Goal: Task Accomplishment & Management: Manage account settings

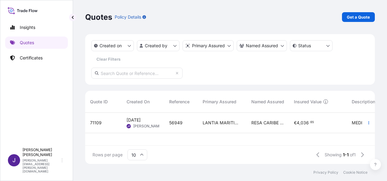
scroll to position [50, 285]
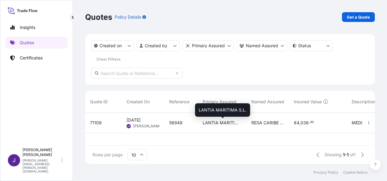
click at [237, 123] on span "LANTIA MARITIMA S.L." at bounding box center [222, 122] width 39 height 6
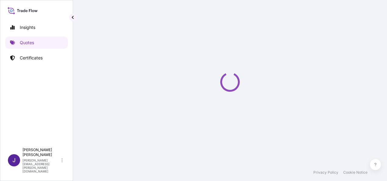
select select "Air"
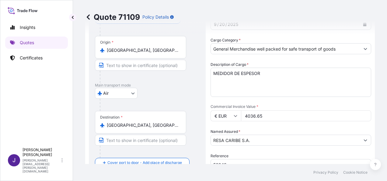
scroll to position [73, 0]
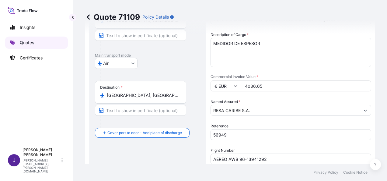
click at [28, 42] on p "Quotes" at bounding box center [27, 43] width 14 height 6
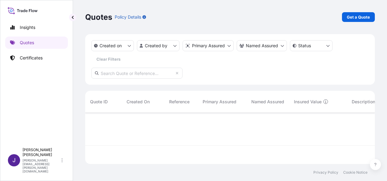
scroll to position [50, 285]
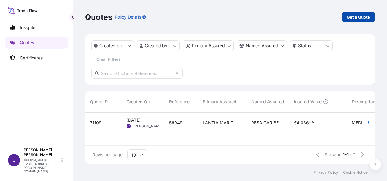
click at [359, 16] on p "Get a Quote" at bounding box center [358, 17] width 23 height 6
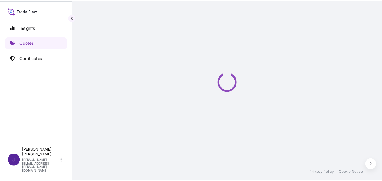
scroll to position [10, 0]
select select "Sea"
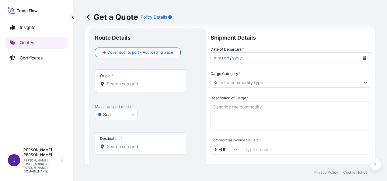
click at [363, 57] on icon "Calendar" at bounding box center [364, 58] width 3 height 4
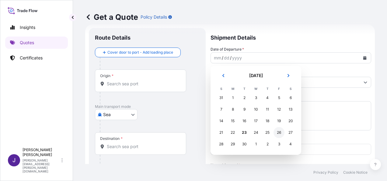
click at [282, 134] on div "26" at bounding box center [278, 132] width 11 height 11
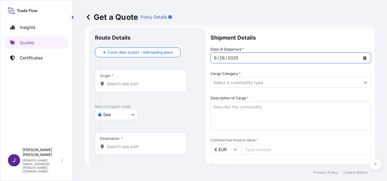
click at [147, 86] on input "Origin *" at bounding box center [143, 84] width 72 height 6
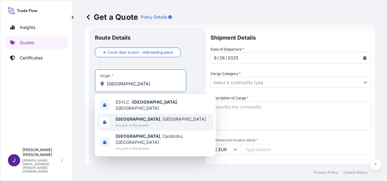
click at [129, 117] on b "[GEOGRAPHIC_DATA]" at bounding box center [138, 118] width 44 height 5
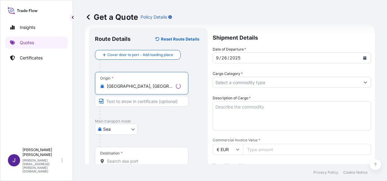
type input "[GEOGRAPHIC_DATA], [GEOGRAPHIC_DATA]"
click at [118, 162] on input "Destination *" at bounding box center [144, 161] width 74 height 6
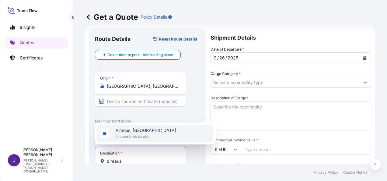
click at [126, 130] on span "Piraeus, [GEOGRAPHIC_DATA]" at bounding box center [146, 130] width 61 height 6
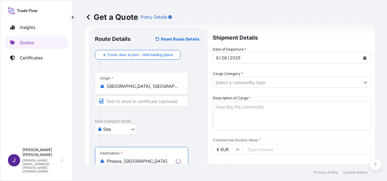
type input "Piraeus, [GEOGRAPHIC_DATA]"
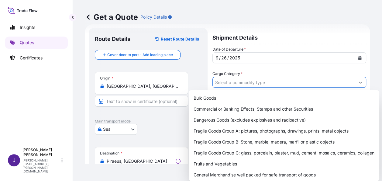
click at [260, 83] on input "Cargo Category *" at bounding box center [284, 82] width 142 height 11
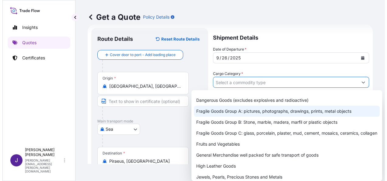
scroll to position [30, 0]
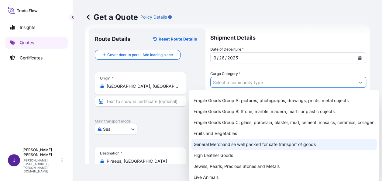
click at [222, 150] on div "General Merchandise well packed for safe transport of goods" at bounding box center [284, 144] width 186 height 11
type input "General Merchandise well packed for safe transport of goods"
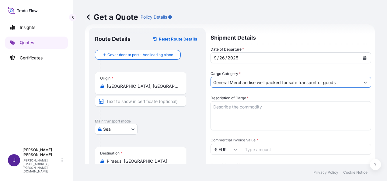
click at [239, 106] on textarea "Description of Cargo *" at bounding box center [290, 115] width 161 height 29
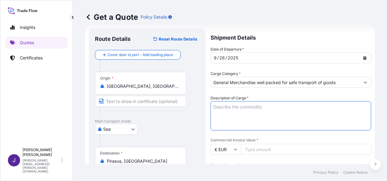
click at [222, 102] on textarea "Description of Cargo *" at bounding box center [290, 115] width 161 height 29
paste textarea "Roasted & Salted Soft Corn"
type textarea "Roasted & Salted Soft Corn"
click at [249, 147] on input "Commercial Invoice Value *" at bounding box center [306, 149] width 130 height 11
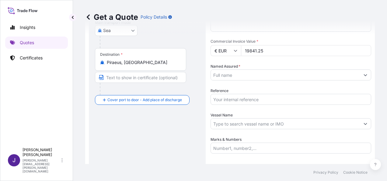
scroll to position [131, 0]
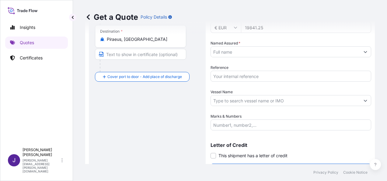
type input "19841.25"
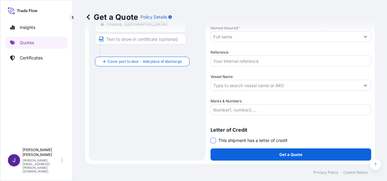
click at [211, 140] on span at bounding box center [212, 139] width 5 height 5
click at [210, 137] on input "This shipment has a letter of credit" at bounding box center [210, 137] width 0 height 0
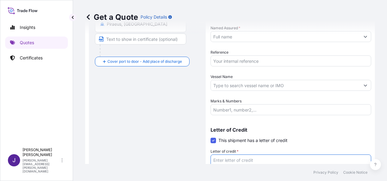
click at [238, 158] on textarea "Letter of credit *" at bounding box center [290, 168] width 161 height 29
paste textarea "FACTURA NR IN/25061"
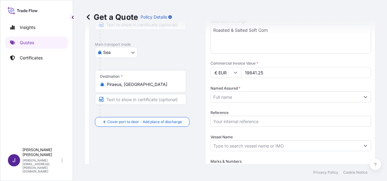
scroll to position [86, 0]
type textarea "FACTURA NR IN/25061"
click at [235, 94] on input "Named Assured *" at bounding box center [285, 97] width 149 height 11
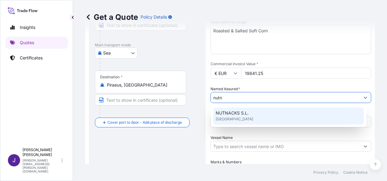
click at [238, 110] on span "NUTNACKS S.L." at bounding box center [232, 113] width 33 height 6
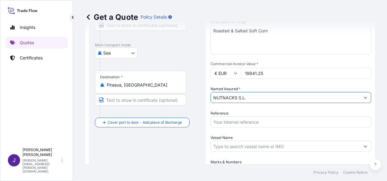
type input "NUTNACKS S.L."
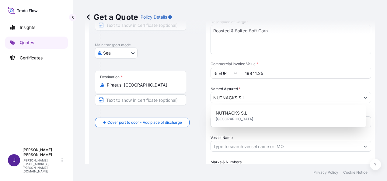
click at [165, 46] on p "Main transport mode" at bounding box center [147, 45] width 105 height 5
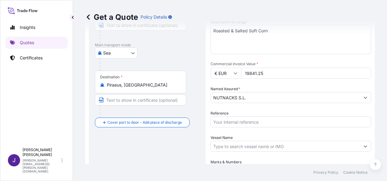
click at [235, 124] on input "Reference" at bounding box center [290, 121] width 161 height 11
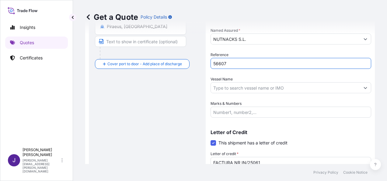
scroll to position [147, 0]
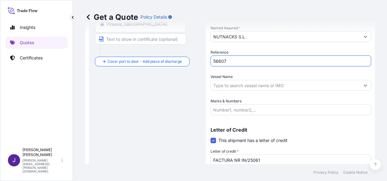
type input "56607"
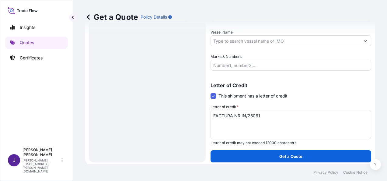
scroll to position [193, 0]
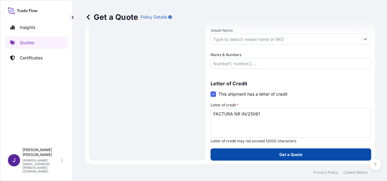
click at [274, 157] on button "Get a Quote" at bounding box center [290, 154] width 161 height 12
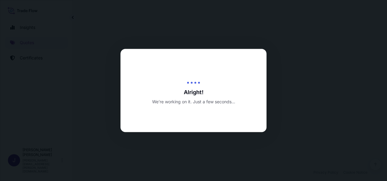
select select "Sea"
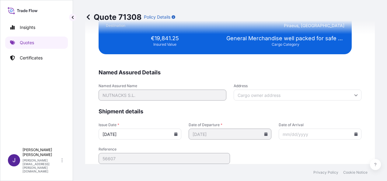
scroll to position [1241, 0]
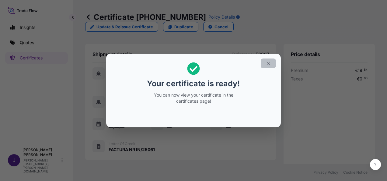
click at [269, 61] on icon "button" at bounding box center [267, 63] width 5 height 5
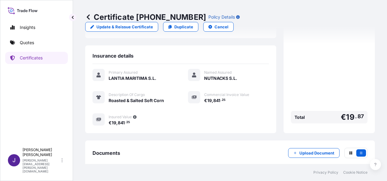
scroll to position [138, 0]
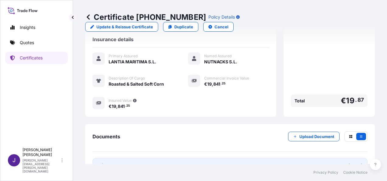
click at [173, 158] on link "PDF Certificate [DATE]" at bounding box center [229, 166] width 275 height 16
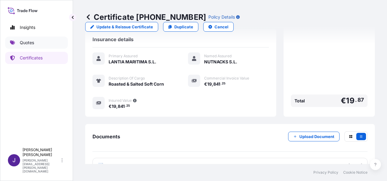
click at [26, 44] on p "Quotes" at bounding box center [27, 43] width 14 height 6
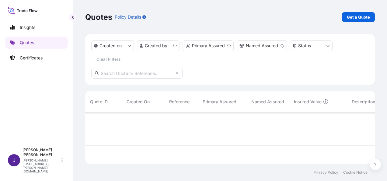
scroll to position [50, 285]
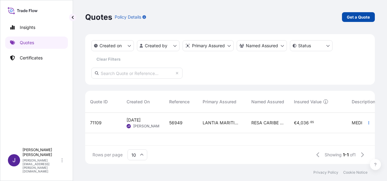
click at [358, 18] on p "Get a Quote" at bounding box center [358, 17] width 23 height 6
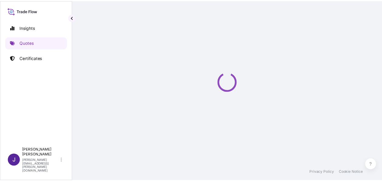
scroll to position [10, 0]
select select "Sea"
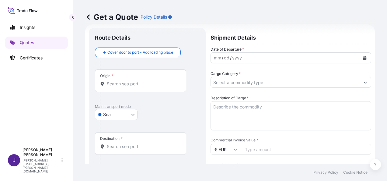
click at [360, 59] on button "Calendar" at bounding box center [365, 58] width 10 height 10
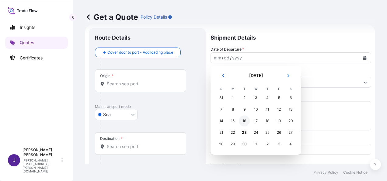
click at [247, 122] on div "16" at bounding box center [244, 120] width 11 height 11
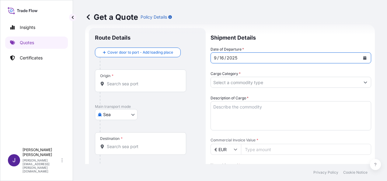
click at [118, 86] on div "Origin *" at bounding box center [140, 80] width 91 height 23
click at [118, 86] on input "Origin *" at bounding box center [143, 84] width 72 height 6
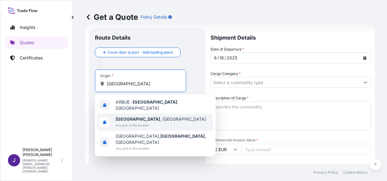
click at [125, 123] on span "Any port in this location" at bounding box center [161, 125] width 90 height 6
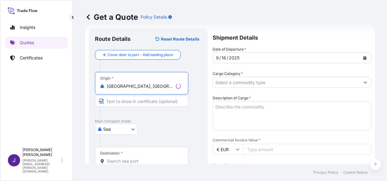
type input "[GEOGRAPHIC_DATA], [GEOGRAPHIC_DATA]"
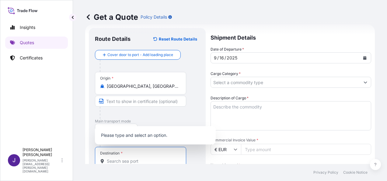
click at [126, 162] on input "Destination *" at bounding box center [143, 161] width 72 height 6
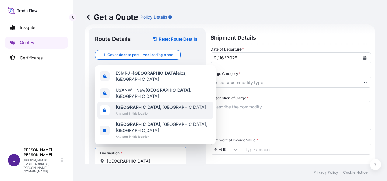
click at [136, 110] on span "[GEOGRAPHIC_DATA] , [GEOGRAPHIC_DATA]" at bounding box center [161, 107] width 90 height 6
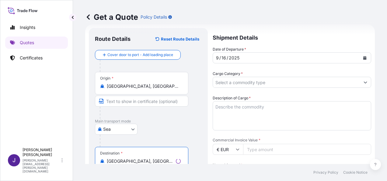
type input "[GEOGRAPHIC_DATA], [GEOGRAPHIC_DATA]"
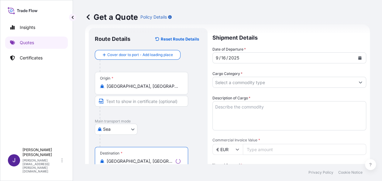
click at [242, 81] on input "Cargo Category *" at bounding box center [284, 82] width 142 height 11
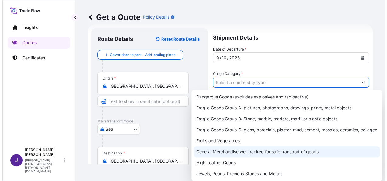
scroll to position [30, 0]
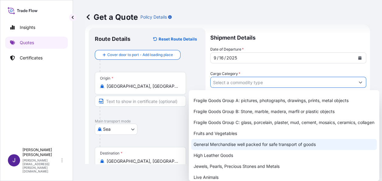
click at [227, 150] on div "General Merchandise well packed for safe transport of goods" at bounding box center [284, 144] width 186 height 11
type input "General Merchandise well packed for safe transport of goods"
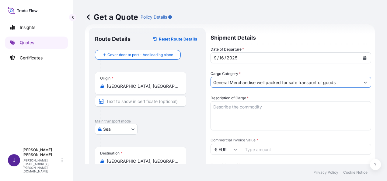
click at [249, 106] on textarea "Description of Cargo *" at bounding box center [290, 115] width 161 height 29
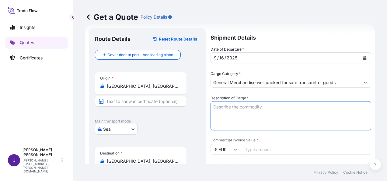
paste textarea "RE 80G A4 AUTOR 500H C/5 EXPO"
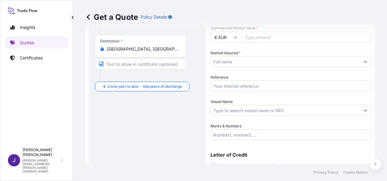
scroll to position [147, 0]
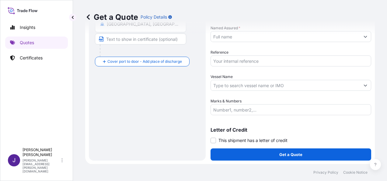
type textarea "RE 80G A4 AUTOR 500H C/5 EXPO"
click at [227, 58] on input "Reference" at bounding box center [290, 60] width 161 height 11
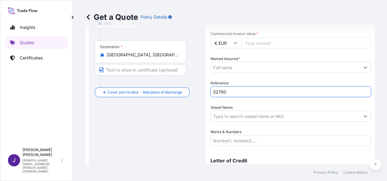
scroll to position [116, 0]
type input "52790"
click at [232, 68] on input "Named Assured *" at bounding box center [285, 66] width 149 height 11
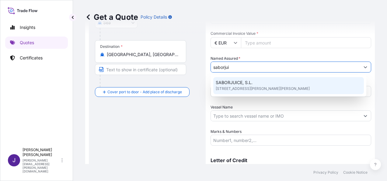
click at [236, 87] on span "[STREET_ADDRESS][PERSON_NAME][PERSON_NAME]" at bounding box center [263, 88] width 94 height 6
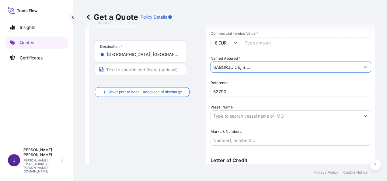
type input "SABORJUICE, S.L."
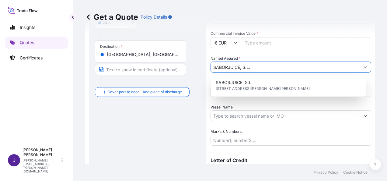
click at [161, 115] on div "Route Details Reset Route Details Cover door to port - Add loading place Place …" at bounding box center [147, 56] width 105 height 257
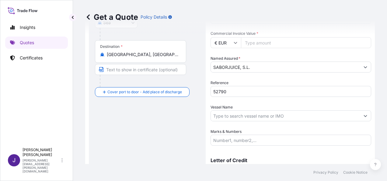
click at [249, 41] on input "Commercial Invoice Value *" at bounding box center [306, 42] width 130 height 11
type input "20353.86"
drag, startPoint x: 257, startPoint y: 117, endPoint x: 265, endPoint y: 125, distance: 11.0
click at [258, 117] on input "Vessel Name" at bounding box center [285, 115] width 149 height 11
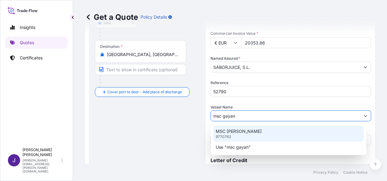
click at [235, 134] on div "MSC [PERSON_NAME] 9770763" at bounding box center [288, 134] width 151 height 16
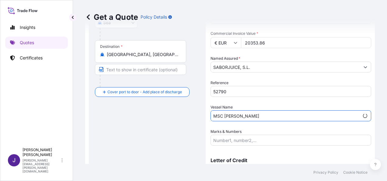
type input "MSC [PERSON_NAME]"
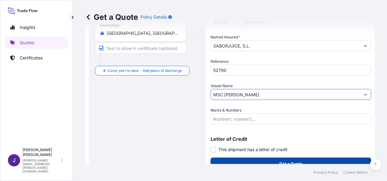
scroll to position [147, 0]
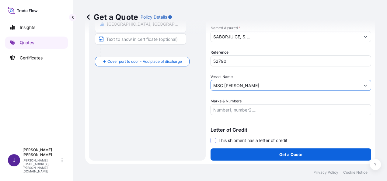
click at [214, 140] on span at bounding box center [212, 139] width 5 height 5
click at [210, 137] on input "This shipment has a letter of credit" at bounding box center [210, 137] width 0 height 0
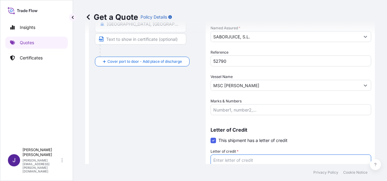
click at [236, 158] on textarea "Letter of credit *" at bounding box center [290, 168] width 161 height 29
paste textarea "SABORJUICE, S.L. C/ [PERSON_NAME] [PERSON_NAME], 5 - Bº"
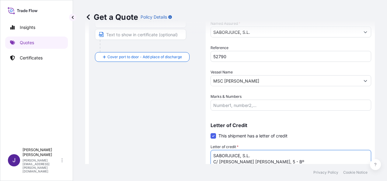
type textarea "SABORJUICE, S.L. C/ [PERSON_NAME] [PERSON_NAME], 5 - Bº"
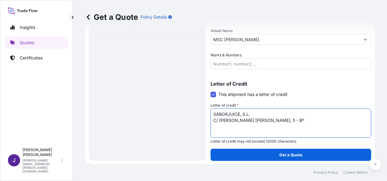
scroll to position [193, 0]
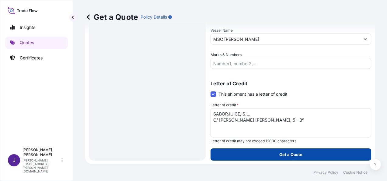
click at [297, 155] on p "Get a Quote" at bounding box center [290, 154] width 23 height 6
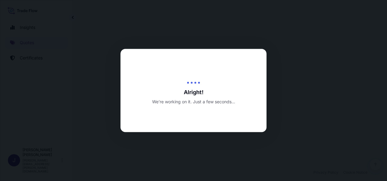
select select "Sea"
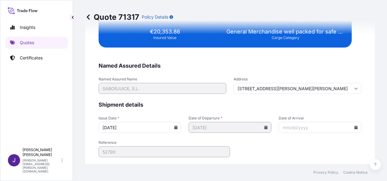
scroll to position [1241, 0]
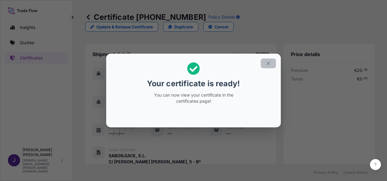
click at [269, 63] on icon "button" at bounding box center [267, 63] width 5 height 5
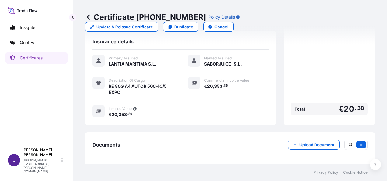
scroll to position [156, 0]
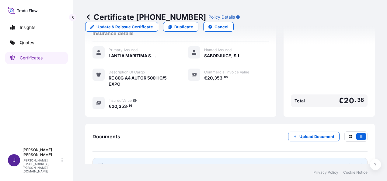
click at [171, 158] on link "PDF Certificate [DATE]" at bounding box center [229, 166] width 275 height 16
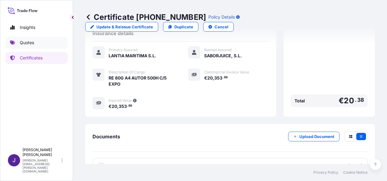
click at [38, 42] on link "Quotes" at bounding box center [36, 42] width 63 height 12
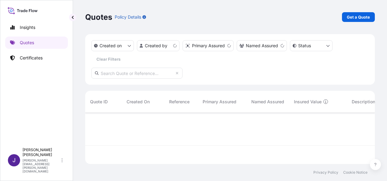
scroll to position [50, 285]
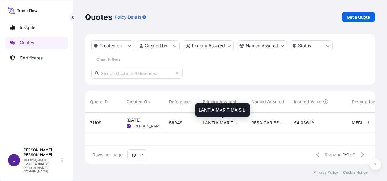
click at [234, 122] on span "LANTIA MARITIMA S.L." at bounding box center [222, 122] width 39 height 6
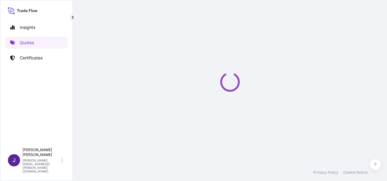
select select "Air"
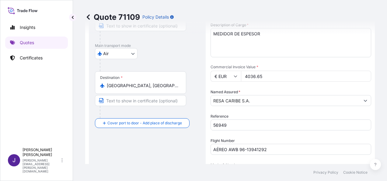
scroll to position [73, 0]
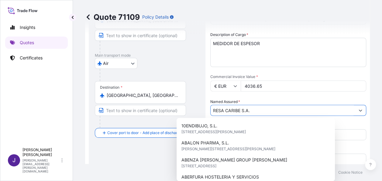
drag, startPoint x: 254, startPoint y: 109, endPoint x: 189, endPoint y: 110, distance: 64.8
click at [189, 110] on form "Route Details Cover door to port - Add loading place Place of loading Road / [G…" at bounding box center [227, 99] width 285 height 276
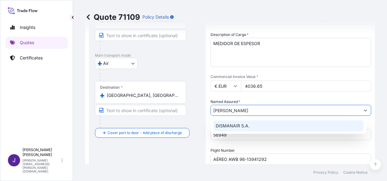
click at [227, 126] on span "DISMANAIR S.A." at bounding box center [233, 126] width 34 height 6
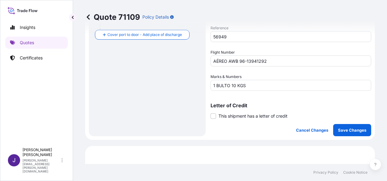
scroll to position [195, 0]
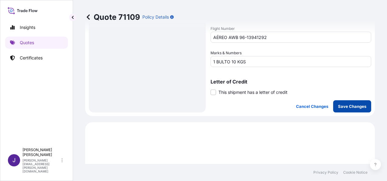
type input "DISMANAIR S.A."
click at [357, 105] on p "Save Changes" at bounding box center [352, 106] width 28 height 6
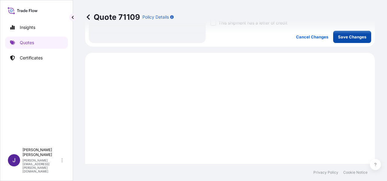
scroll to position [286, 0]
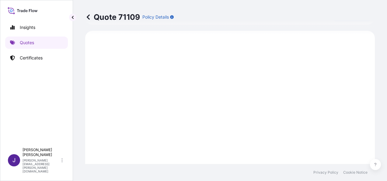
select select "Air"
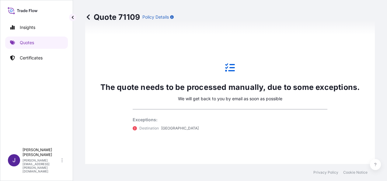
scroll to position [438, 0]
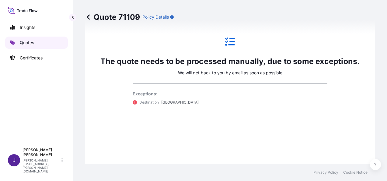
click at [31, 44] on p "Quotes" at bounding box center [27, 43] width 14 height 6
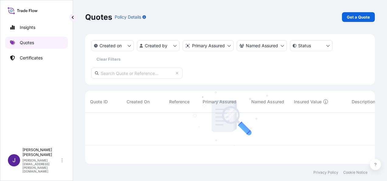
scroll to position [50, 285]
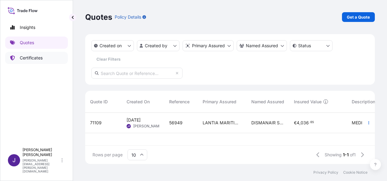
click at [35, 59] on p "Certificates" at bounding box center [31, 58] width 23 height 6
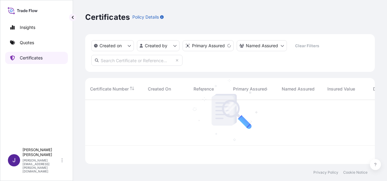
scroll to position [63, 285]
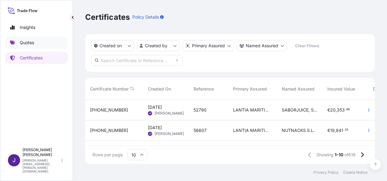
click at [32, 42] on p "Quotes" at bounding box center [27, 43] width 14 height 6
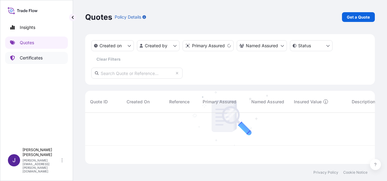
scroll to position [50, 285]
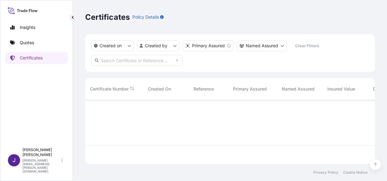
scroll to position [63, 285]
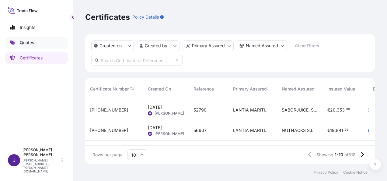
click at [33, 44] on p "Quotes" at bounding box center [27, 43] width 14 height 6
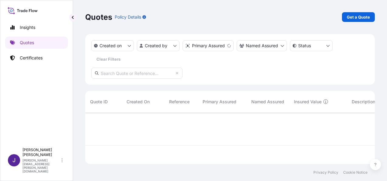
scroll to position [50, 285]
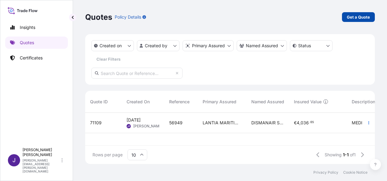
click at [362, 19] on p "Get a Quote" at bounding box center [358, 17] width 23 height 6
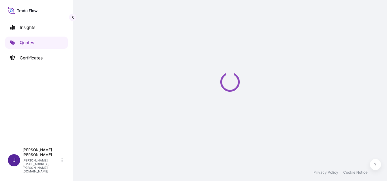
select select "Sea"
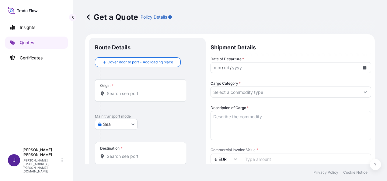
scroll to position [10, 0]
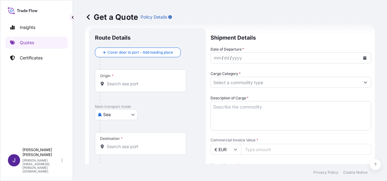
click at [362, 60] on button "Calendar" at bounding box center [365, 58] width 10 height 10
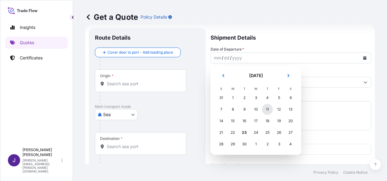
click at [268, 108] on div "11" at bounding box center [267, 109] width 11 height 11
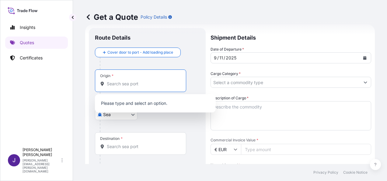
click at [116, 85] on input "Origin *" at bounding box center [143, 84] width 72 height 6
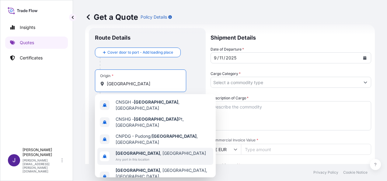
click at [147, 156] on span "Any port in this location" at bounding box center [161, 159] width 90 height 6
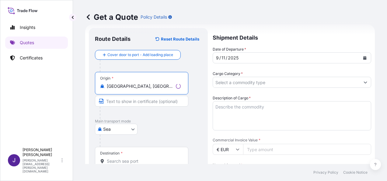
type input "[GEOGRAPHIC_DATA], [GEOGRAPHIC_DATA]"
click at [137, 159] on input "Destination *" at bounding box center [144, 161] width 74 height 6
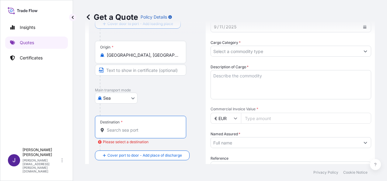
scroll to position [101, 0]
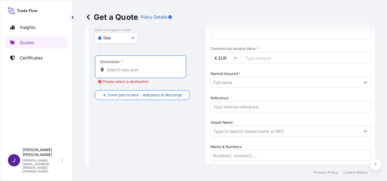
click at [229, 107] on input "Reference" at bounding box center [290, 106] width 161 height 11
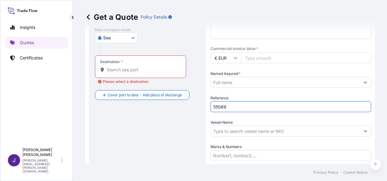
type input "55069"
click at [137, 70] on input "Destination * Please select a destination" at bounding box center [143, 70] width 72 height 6
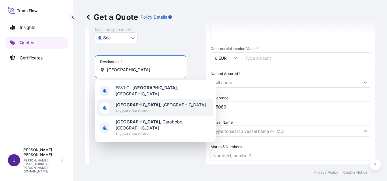
click at [130, 104] on b "[GEOGRAPHIC_DATA]" at bounding box center [138, 104] width 44 height 5
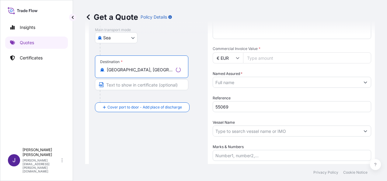
type input "[GEOGRAPHIC_DATA], [GEOGRAPHIC_DATA]"
click at [237, 59] on icon at bounding box center [238, 58] width 4 height 4
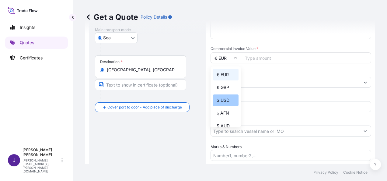
click at [227, 103] on div "$ USD" at bounding box center [226, 100] width 26 height 12
type input "$ USD"
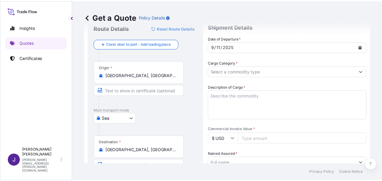
scroll to position [10, 0]
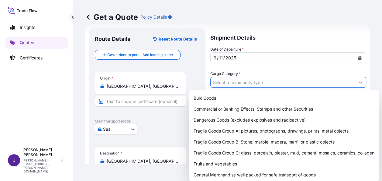
click at [296, 82] on input "Cargo Category *" at bounding box center [283, 82] width 144 height 11
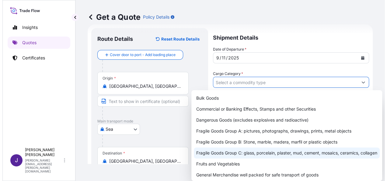
scroll to position [61, 0]
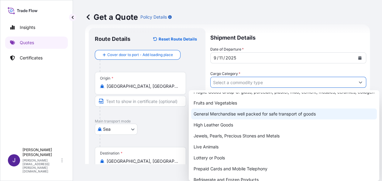
click at [225, 118] on div "General Merchandise well packed for safe transport of goods" at bounding box center [284, 113] width 186 height 11
type input "General Merchandise well packed for safe transport of goods"
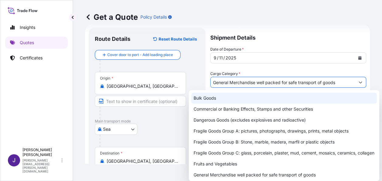
click at [297, 9] on div "Get a Quote Policy Details" at bounding box center [227, 17] width 285 height 34
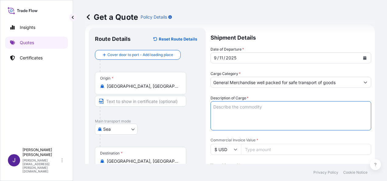
click at [236, 109] on textarea "Description of Cargo *" at bounding box center [290, 115] width 161 height 29
paste textarea "FABRICS"
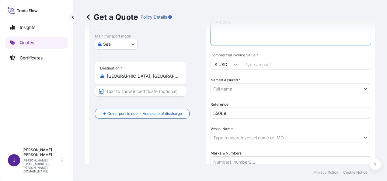
scroll to position [101, 0]
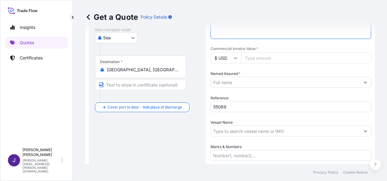
type textarea "FABRICS"
click at [302, 55] on input "Commercial Invoice Value *" at bounding box center [306, 57] width 130 height 11
type input "4788.20"
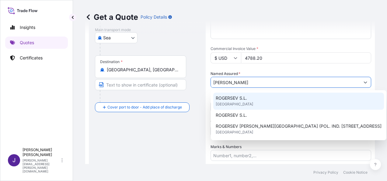
click at [233, 102] on div "ROGERSEV S.L. [GEOGRAPHIC_DATA]" at bounding box center [298, 100] width 171 height 17
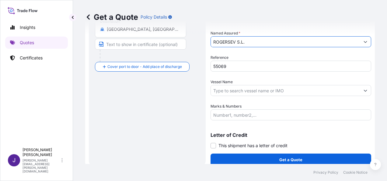
scroll to position [147, 0]
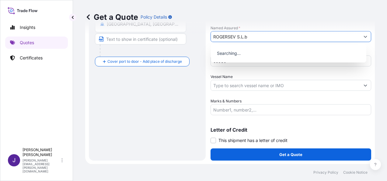
type input "ROGERSEV S.L."
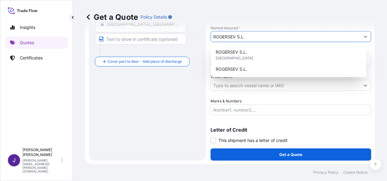
click at [259, 83] on input "Vessel Name" at bounding box center [285, 85] width 149 height 11
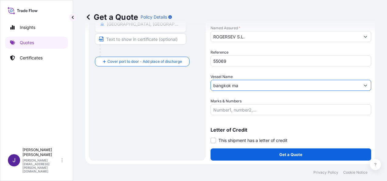
drag, startPoint x: 248, startPoint y: 83, endPoint x: 190, endPoint y: 85, distance: 58.1
click at [191, 83] on form "Route Details Reset Route Details Cover door to port - Add loading place Place …" at bounding box center [229, 25] width 289 height 276
paste input "BANGKOK MAERSK"
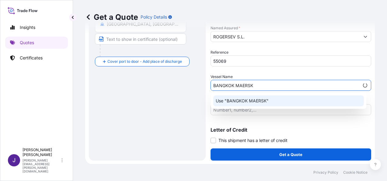
click at [244, 102] on p "Use "BANGKOK MAERSK"" at bounding box center [242, 101] width 53 height 6
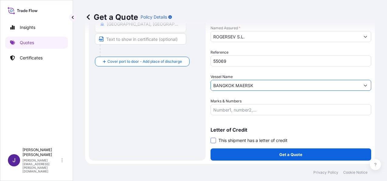
type input "BANGKOK MAERSK"
click at [212, 139] on span at bounding box center [212, 139] width 5 height 5
click at [210, 137] on input "This shipment has a letter of credit" at bounding box center [210, 137] width 0 height 0
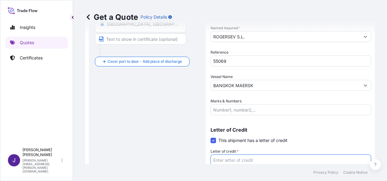
click at [235, 160] on textarea "Letter of credit *" at bounding box center [290, 168] width 161 height 29
paste textarea "[PERSON_NAME] S.L. POL IND MAS TOUS SECTOR II"
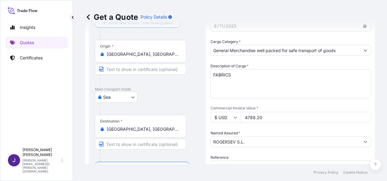
scroll to position [29, 0]
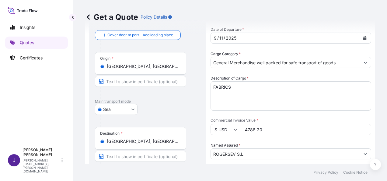
type textarea "[PERSON_NAME] S.L. POL IND MAS TOUS SECTOR II"
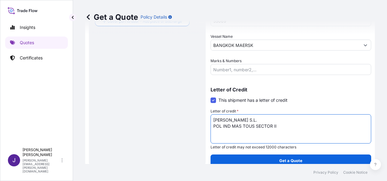
scroll to position [193, 0]
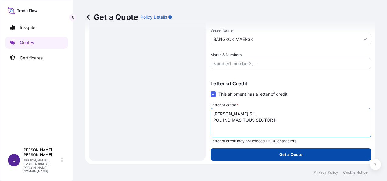
click at [276, 150] on button "Get a Quote" at bounding box center [290, 154] width 161 height 12
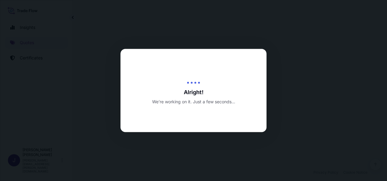
select select "Sea"
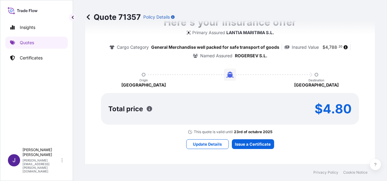
scroll to position [514, 0]
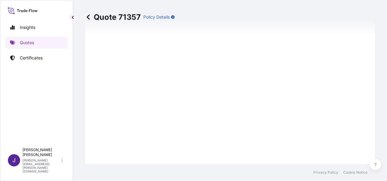
type input "[DATE]"
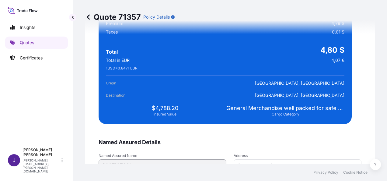
scroll to position [1148, 0]
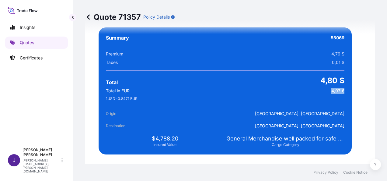
drag, startPoint x: 327, startPoint y: 90, endPoint x: 341, endPoint y: 90, distance: 13.7
click at [341, 90] on div "Summary 55069 Premium 4,79 $ Taxes 0,01 $ Total 4,80 $ Total in EUR 4,07 € 1 US…" at bounding box center [225, 90] width 253 height 127
drag, startPoint x: 341, startPoint y: 90, endPoint x: 333, endPoint y: 89, distance: 7.6
copy span "4,07 €"
drag, startPoint x: 106, startPoint y: 98, endPoint x: 140, endPoint y: 98, distance: 34.1
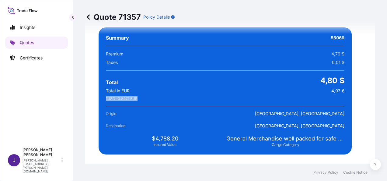
click at [137, 98] on span "1 USD = 0.8471 EUR" at bounding box center [122, 98] width 32 height 5
drag, startPoint x: 140, startPoint y: 98, endPoint x: 129, endPoint y: 99, distance: 11.0
copy span "1 USD = 0.8471 EUR"
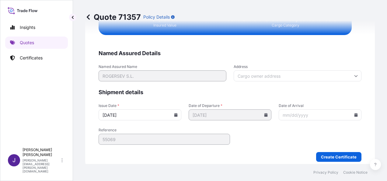
scroll to position [1270, 0]
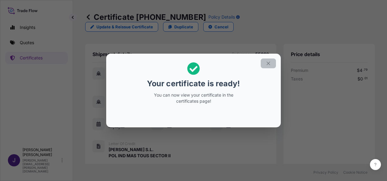
click at [268, 62] on icon "button" at bounding box center [267, 63] width 5 height 5
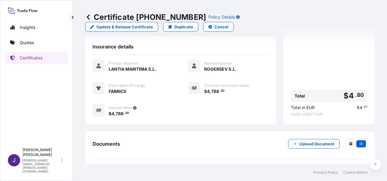
scroll to position [144, 0]
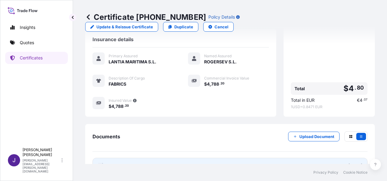
click at [180, 158] on link "PDF Certificate [DATE]" at bounding box center [229, 166] width 275 height 16
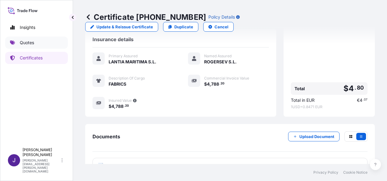
click at [33, 41] on p "Quotes" at bounding box center [27, 43] width 14 height 6
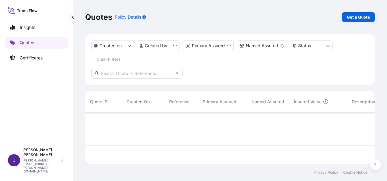
scroll to position [50, 285]
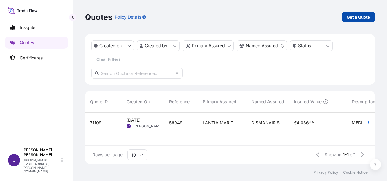
click at [355, 18] on p "Get a Quote" at bounding box center [358, 17] width 23 height 6
select select "Sea"
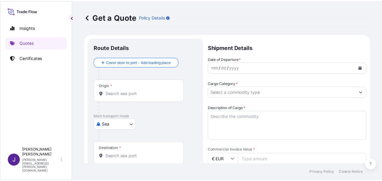
scroll to position [10, 0]
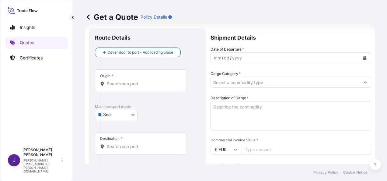
click at [362, 55] on button "Calendar" at bounding box center [365, 58] width 10 height 10
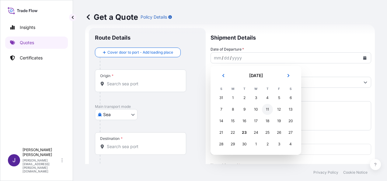
click at [268, 110] on div "11" at bounding box center [267, 109] width 11 height 11
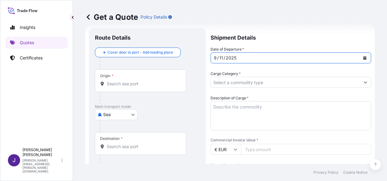
click at [136, 82] on input "Origin *" at bounding box center [143, 84] width 72 height 6
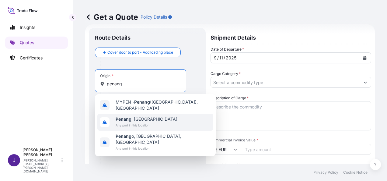
click at [136, 122] on span "Any port in this location" at bounding box center [147, 125] width 62 height 6
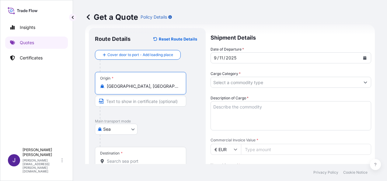
type input "[GEOGRAPHIC_DATA], [GEOGRAPHIC_DATA]"
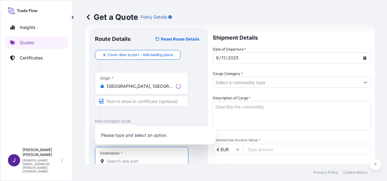
click at [131, 160] on input "Destination *" at bounding box center [144, 161] width 74 height 6
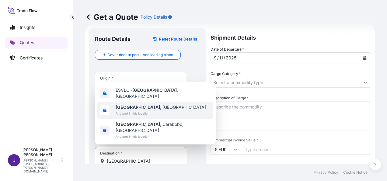
click at [140, 110] on span "[GEOGRAPHIC_DATA] , [GEOGRAPHIC_DATA]" at bounding box center [161, 107] width 90 height 6
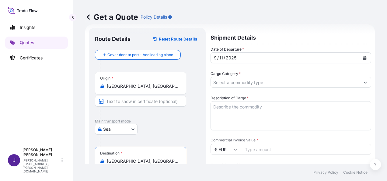
type input "[GEOGRAPHIC_DATA], [GEOGRAPHIC_DATA]"
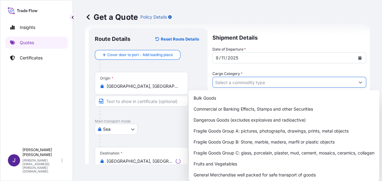
click at [235, 81] on input "Cargo Category *" at bounding box center [284, 82] width 142 height 11
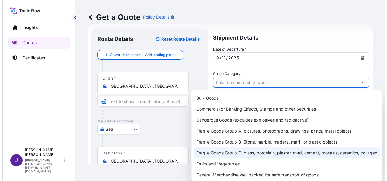
scroll to position [30, 0]
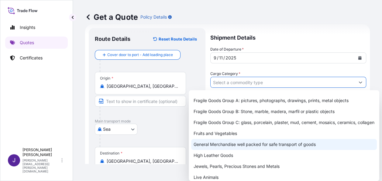
click at [227, 148] on div "General Merchandise well packed for safe transport of goods" at bounding box center [284, 144] width 186 height 11
type input "General Merchandise well packed for safe transport of goods"
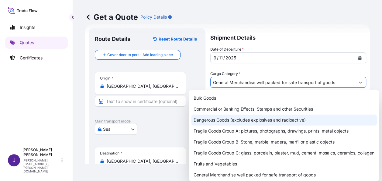
click at [293, 16] on div "Get a Quote Policy Details" at bounding box center [227, 17] width 285 height 10
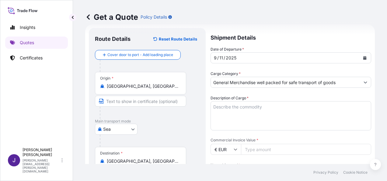
click at [237, 106] on textarea "Description of Cargo *" at bounding box center [290, 115] width 161 height 29
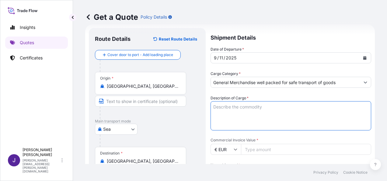
paste textarea "Woven Fabrics"
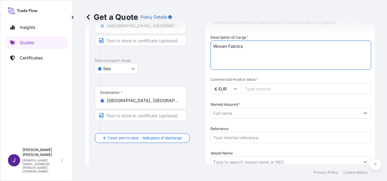
scroll to position [71, 0]
type textarea "Woven Fabrics"
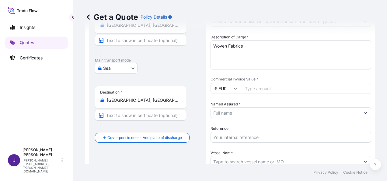
click at [234, 88] on icon at bounding box center [235, 89] width 3 height 2
click at [227, 130] on div "$ USD" at bounding box center [226, 131] width 26 height 12
type input "$ USD"
click at [267, 87] on input "Commercial Invoice Value *" at bounding box center [306, 88] width 130 height 11
type input "6196.50"
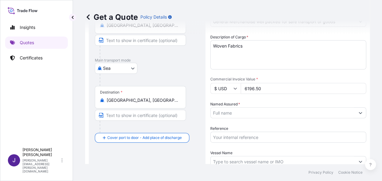
click at [268, 110] on input "Named Assured *" at bounding box center [283, 112] width 144 height 11
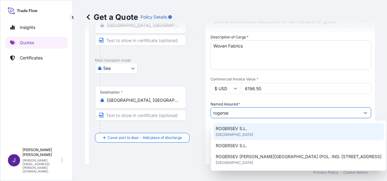
click at [249, 128] on div "ROGERSEV S.L. [GEOGRAPHIC_DATA]" at bounding box center [298, 131] width 171 height 17
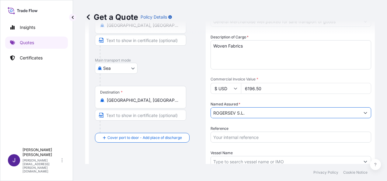
type input "ROGERSEV S.L."
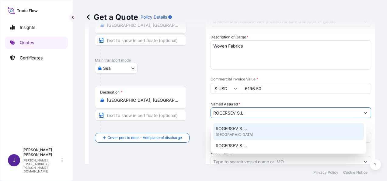
click at [158, 160] on div "Route Details Reset Route Details Cover door to port - Add loading place Place …" at bounding box center [147, 101] width 105 height 257
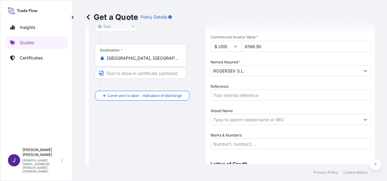
scroll to position [147, 0]
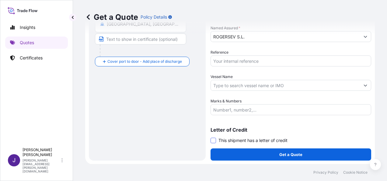
click at [213, 139] on span at bounding box center [212, 139] width 5 height 5
click at [210, 137] on input "This shipment has a letter of credit" at bounding box center [210, 137] width 0 height 0
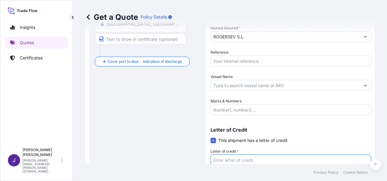
click at [236, 159] on textarea "Letter of credit *" at bounding box center [290, 168] width 161 height 29
paste textarea "[PERSON_NAME] S.L. POL IND MAS TOUS SECTOR II"
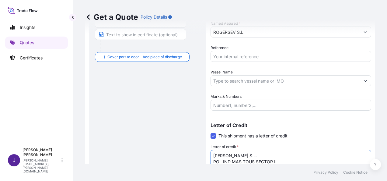
type textarea "[PERSON_NAME] S.L. POL IND MAS TOUS SECTOR II"
click at [233, 56] on input "Reference" at bounding box center [290, 56] width 161 height 11
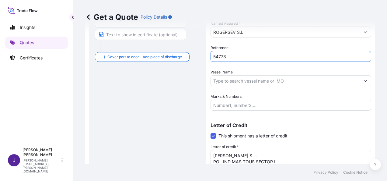
type input "54773"
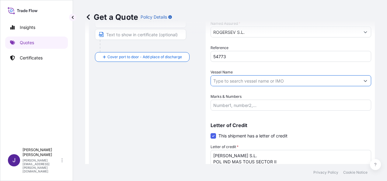
drag, startPoint x: 241, startPoint y: 82, endPoint x: 258, endPoint y: 101, distance: 25.8
click at [241, 82] on input "Vessel Name" at bounding box center [285, 80] width 149 height 11
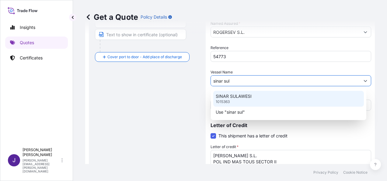
click at [260, 101] on div "SINAR SULAWESI 1015363" at bounding box center [288, 99] width 151 height 16
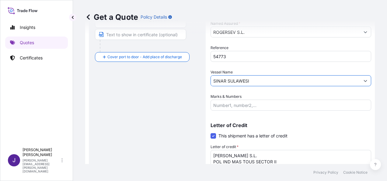
type input "SINAR SULAWESI"
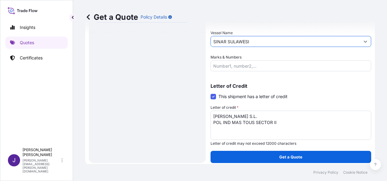
scroll to position [193, 0]
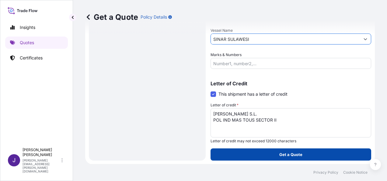
click at [297, 154] on p "Get a Quote" at bounding box center [290, 154] width 23 height 6
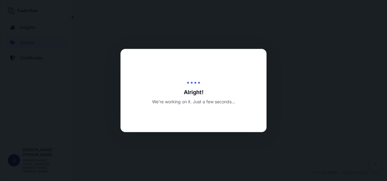
select select "Sea"
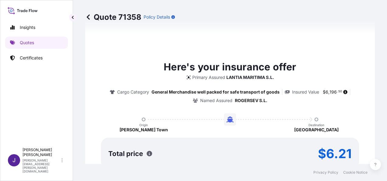
scroll to position [545, 0]
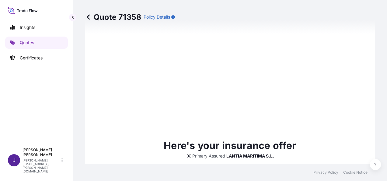
type input "[DATE]"
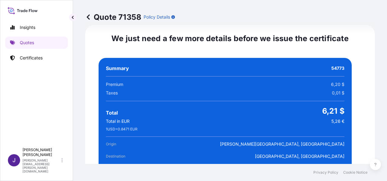
scroll to position [1179, 0]
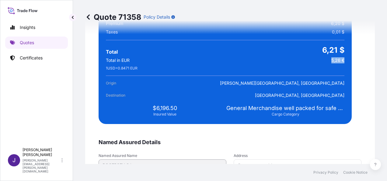
drag, startPoint x: 327, startPoint y: 59, endPoint x: 339, endPoint y: 59, distance: 12.8
click at [339, 59] on div "Summary 54773 Premium 6,20 $ Taxes 0,01 $ Total 6,21 $ Total in EUR 5,26 € 1 US…" at bounding box center [225, 60] width 253 height 127
copy span "5,26 €"
drag, startPoint x: 106, startPoint y: 67, endPoint x: 141, endPoint y: 68, distance: 35.3
click at [141, 68] on div "1 USD = 0.8471 EUR" at bounding box center [225, 68] width 238 height 5
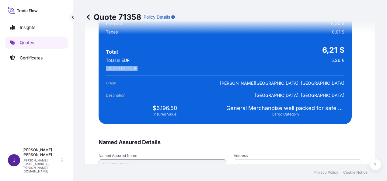
drag, startPoint x: 141, startPoint y: 68, endPoint x: 137, endPoint y: 68, distance: 4.3
copy span "1 USD = 0.8471 EUR"
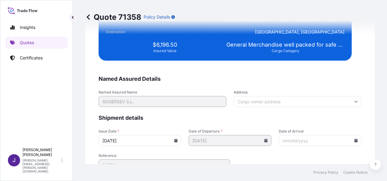
scroll to position [1273, 0]
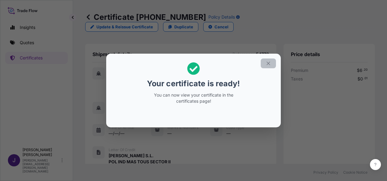
click at [270, 64] on icon "button" at bounding box center [267, 63] width 5 height 5
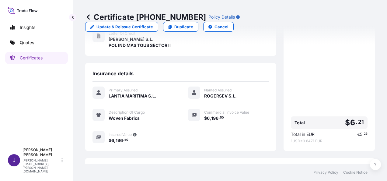
scroll to position [150, 0]
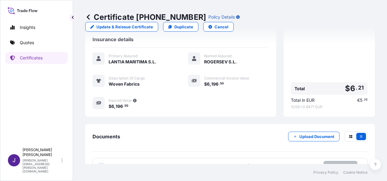
click at [332, 162] on p "Try again." at bounding box center [340, 165] width 19 height 6
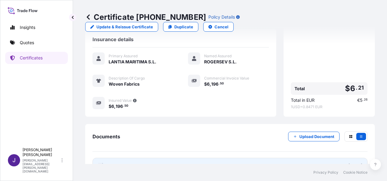
click at [137, 158] on link "PDF Certificate [DATE]" at bounding box center [229, 166] width 275 height 16
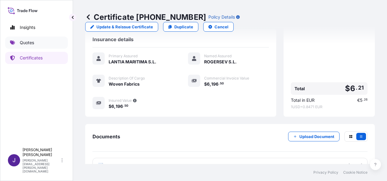
click at [32, 43] on p "Quotes" at bounding box center [27, 43] width 14 height 6
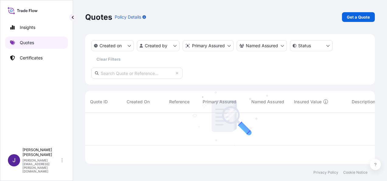
scroll to position [50, 285]
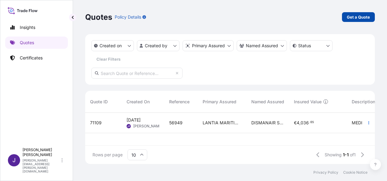
click at [355, 18] on p "Get a Quote" at bounding box center [358, 17] width 23 height 6
select select "Sea"
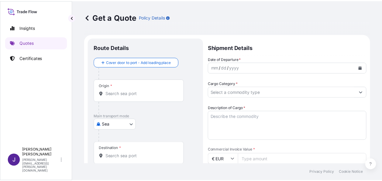
scroll to position [10, 0]
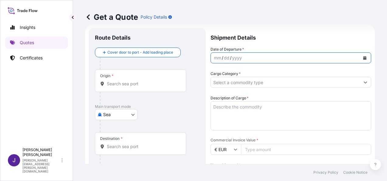
click at [363, 56] on icon "Calendar" at bounding box center [365, 58] width 4 height 4
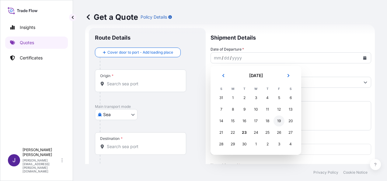
click at [277, 121] on div "19" at bounding box center [278, 120] width 11 height 11
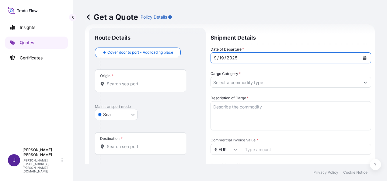
click at [299, 81] on input "Cargo Category *" at bounding box center [285, 82] width 149 height 11
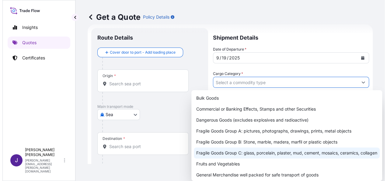
scroll to position [30, 0]
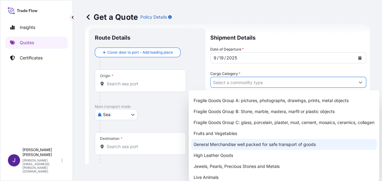
click at [228, 150] on div "General Merchandise well packed for safe transport of goods" at bounding box center [284, 144] width 186 height 11
type input "General Merchandise well packed for safe transport of goods"
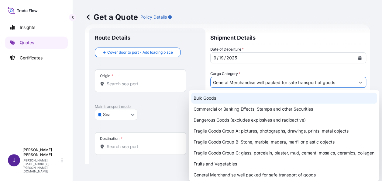
click at [276, 26] on div "Get a Quote Policy Details" at bounding box center [227, 17] width 285 height 34
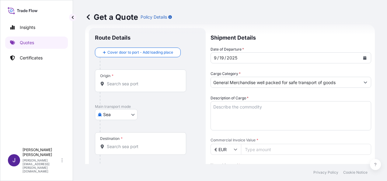
click at [228, 153] on input "€ EUR" at bounding box center [225, 149] width 30 height 11
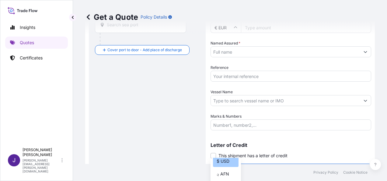
click at [224, 161] on div "$ USD" at bounding box center [226, 161] width 26 height 12
type input "$ USD"
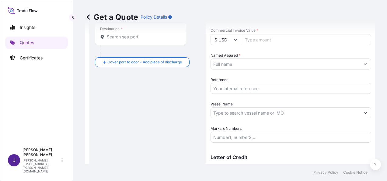
scroll to position [101, 0]
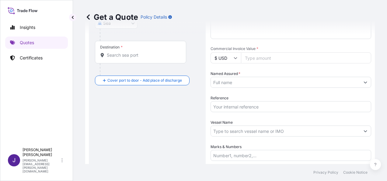
click at [252, 60] on input "Commercial Invoice Value *" at bounding box center [306, 57] width 130 height 11
type input "8270.75"
click at [219, 106] on input "Reference" at bounding box center [290, 106] width 161 height 11
type input "53105"
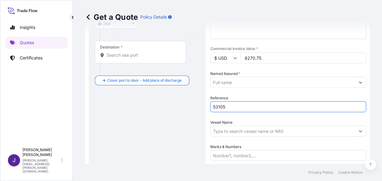
click at [241, 82] on input "Named Assured *" at bounding box center [283, 82] width 144 height 11
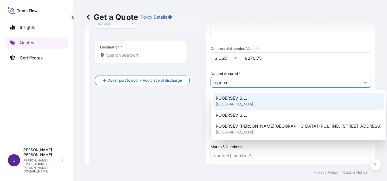
click at [238, 103] on div "ROGERSEV S.L. [GEOGRAPHIC_DATA]" at bounding box center [298, 100] width 171 height 17
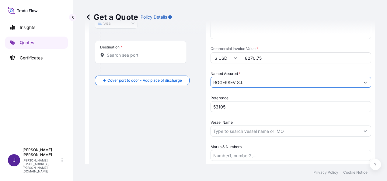
type input "ROGERSEV S.L."
click at [239, 133] on input "Vessel Name" at bounding box center [285, 130] width 149 height 11
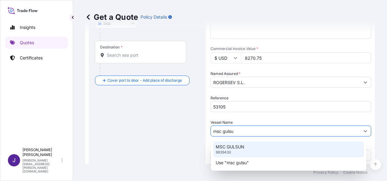
click at [244, 150] on div "MSC GULSUN 9839430" at bounding box center [288, 149] width 151 height 16
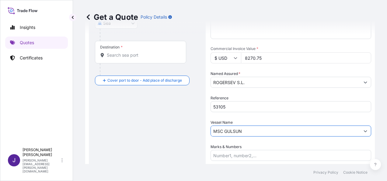
type input "MSC GULSUN"
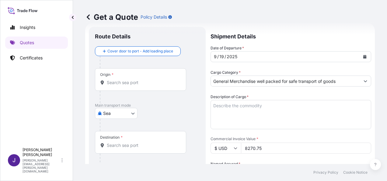
scroll to position [10, 0]
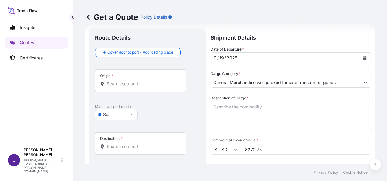
click at [123, 86] on div "Origin *" at bounding box center [140, 80] width 91 height 23
click at [123, 86] on input "Origin *" at bounding box center [143, 84] width 72 height 6
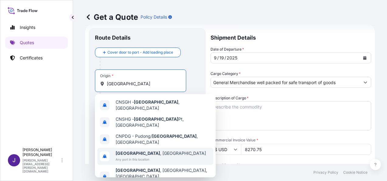
click at [136, 156] on span "Any port in this location" at bounding box center [161, 159] width 90 height 6
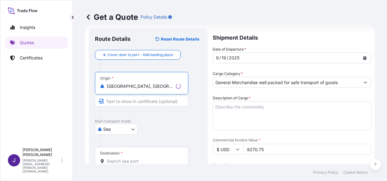
type input "[GEOGRAPHIC_DATA], [GEOGRAPHIC_DATA]"
click at [125, 159] on input "Destination *" at bounding box center [144, 161] width 74 height 6
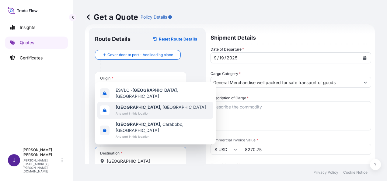
click at [130, 116] on span "Any port in this location" at bounding box center [161, 113] width 90 height 6
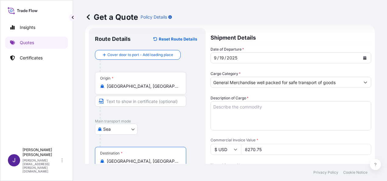
type input "[GEOGRAPHIC_DATA], [GEOGRAPHIC_DATA]"
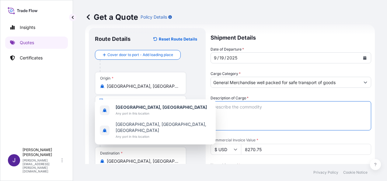
click at [244, 106] on textarea "Description of Cargo *" at bounding box center [290, 115] width 161 height 29
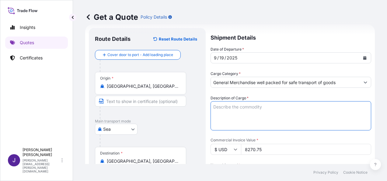
paste textarea "POLYESTER NECKTIE"
type textarea "POLYESTER NECKTIE"
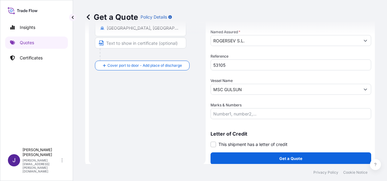
scroll to position [147, 0]
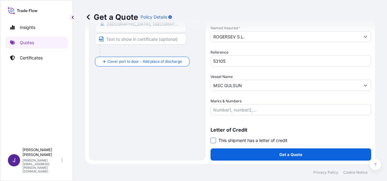
click at [213, 141] on span at bounding box center [212, 139] width 5 height 5
click at [210, 137] on input "This shipment has a letter of credit" at bounding box center [210, 137] width 0 height 0
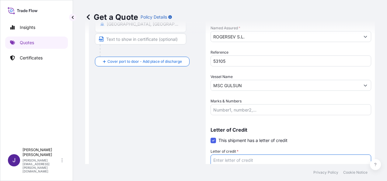
click at [227, 159] on textarea "Letter of credit *" at bounding box center [290, 168] width 161 height 29
paste textarea "[PERSON_NAME] S.L. POL IND MAS TOUS SECTOR II"
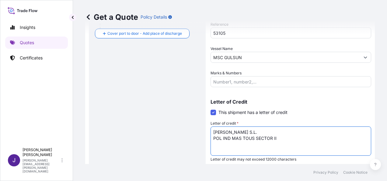
scroll to position [193, 0]
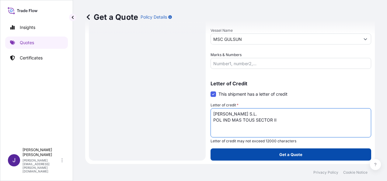
type textarea "[PERSON_NAME] S.L. POL IND MAS TOUS SECTOR II"
click at [297, 157] on button "Get a Quote" at bounding box center [290, 154] width 161 height 12
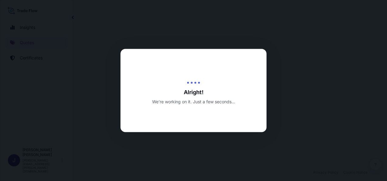
select select "Sea"
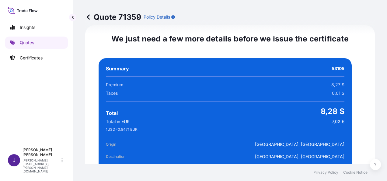
scroll to position [1118, 0]
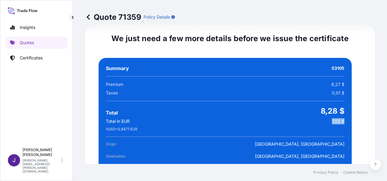
drag, startPoint x: 327, startPoint y: 121, endPoint x: 341, endPoint y: 120, distance: 13.4
click at [341, 120] on div "Summary 53105 Premium 8,27 $ Taxes 0,01 $ Total 8,28 $ Total in EUR 7,02 € 1 US…" at bounding box center [225, 121] width 253 height 127
drag, startPoint x: 341, startPoint y: 120, endPoint x: 334, endPoint y: 120, distance: 6.7
copy span "7,02 €"
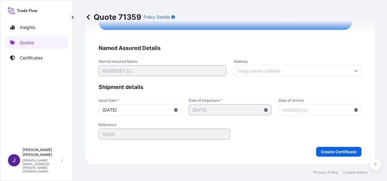
scroll to position [1273, 0]
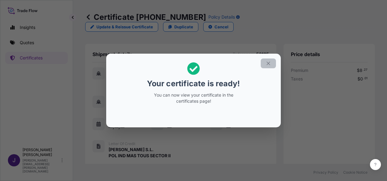
click at [268, 64] on icon "button" at bounding box center [267, 63] width 5 height 5
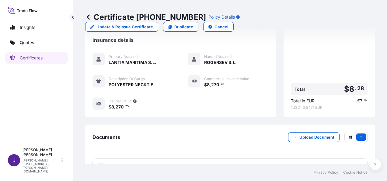
scroll to position [144, 0]
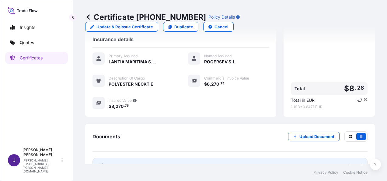
click at [194, 158] on link "PDF Certificate [DATE]" at bounding box center [229, 166] width 275 height 16
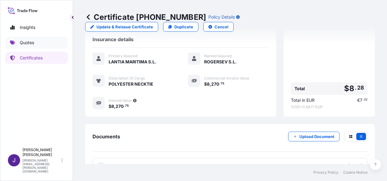
click at [44, 42] on link "Quotes" at bounding box center [36, 42] width 63 height 12
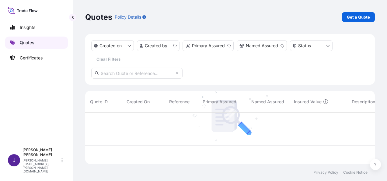
scroll to position [50, 285]
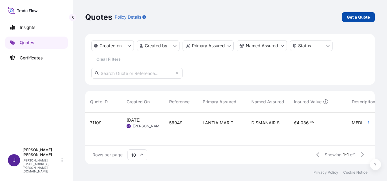
click at [364, 18] on p "Get a Quote" at bounding box center [358, 17] width 23 height 6
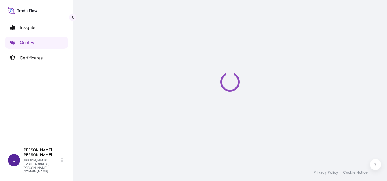
select select "Sea"
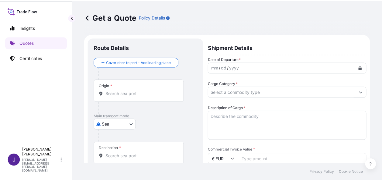
scroll to position [10, 0]
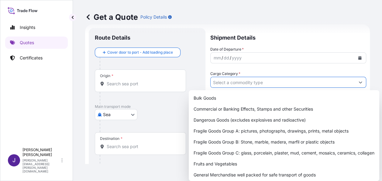
click at [361, 82] on button "Show suggestions" at bounding box center [360, 82] width 11 height 11
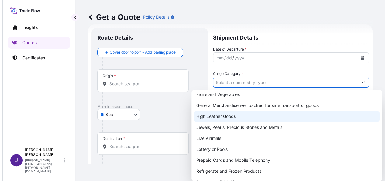
scroll to position [75, 0]
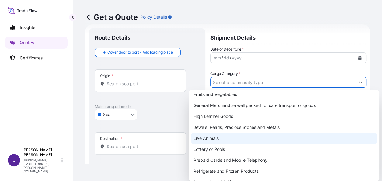
click at [382, 178] on html "Insights Quotes Certificates J [PERSON_NAME] [PERSON_NAME][EMAIL_ADDRESS][PERSO…" at bounding box center [191, 90] width 382 height 181
drag, startPoint x: 383, startPoint y: 146, endPoint x: 383, endPoint y: 174, distance: 28.0
click at [382, 174] on html "Insights Quotes Certificates J [PERSON_NAME] [PERSON_NAME][EMAIL_ADDRESS][PERSO…" at bounding box center [191, 90] width 382 height 181
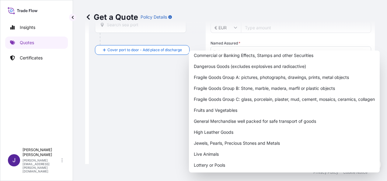
scroll to position [9, 0]
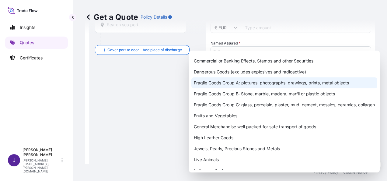
click at [297, 83] on div "Fragile Goods Group A: pictures, photographs, drawings, prints, metal objects" at bounding box center [284, 82] width 186 height 11
type input "Fragile Goods Group A: pictures, photographs, drawings, prints, metal objects"
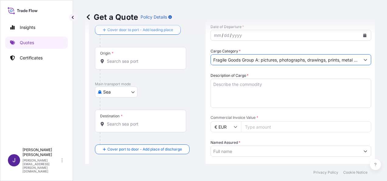
scroll to position [10, 0]
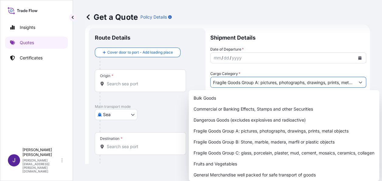
click at [277, 14] on div "Get a Quote Policy Details" at bounding box center [227, 17] width 285 height 10
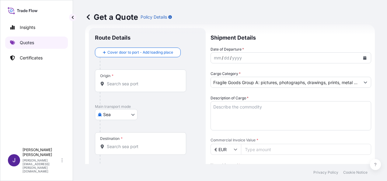
click at [28, 43] on p "Quotes" at bounding box center [27, 43] width 14 height 6
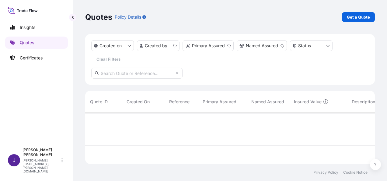
scroll to position [50, 285]
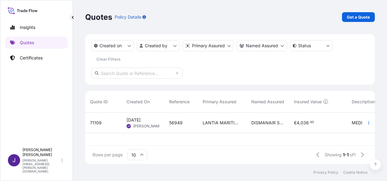
click at [199, 121] on div "LANTIA MARITIMA S.L." at bounding box center [222, 123] width 49 height 20
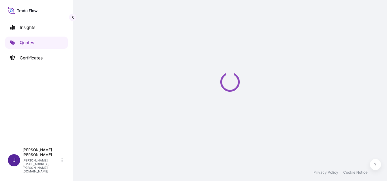
select select "Air"
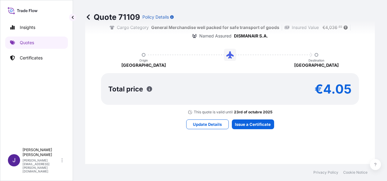
scroll to position [547, 0]
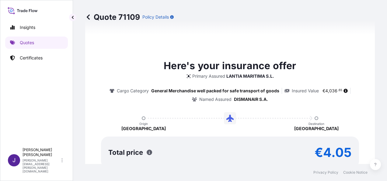
type input "[DATE]"
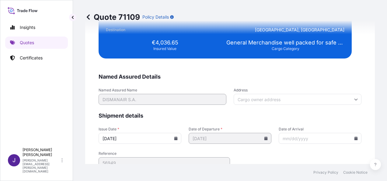
scroll to position [1149, 0]
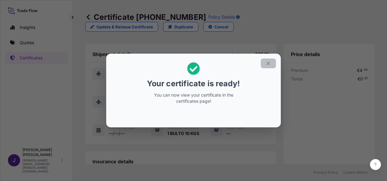
click at [267, 64] on icon "button" at bounding box center [267, 63] width 5 height 5
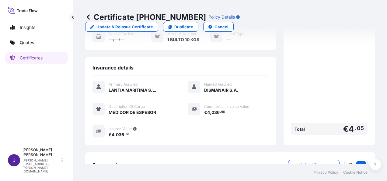
scroll to position [122, 0]
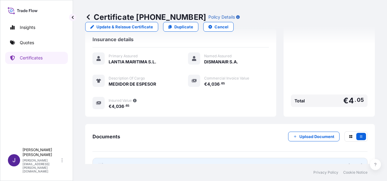
click at [279, 158] on link "PDF Certificate [DATE]" at bounding box center [229, 166] width 275 height 16
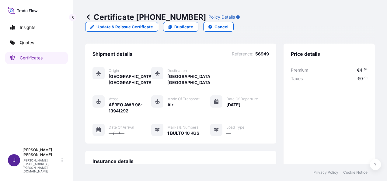
scroll to position [0, 0]
click at [153, 24] on p "Update & Reissue Certificate" at bounding box center [124, 27] width 57 height 6
select select "Air"
select select "31519"
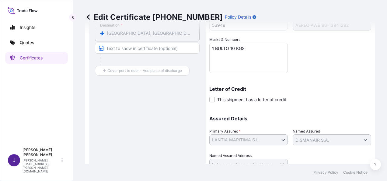
scroll to position [182, 0]
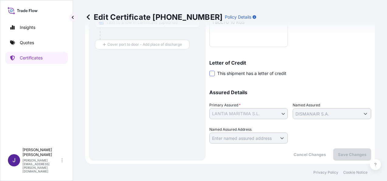
click at [211, 75] on span at bounding box center [211, 73] width 5 height 5
click at [209, 70] on input "This shipment has a letter of credit" at bounding box center [209, 70] width 0 height 0
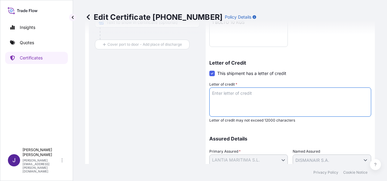
paste textarea "RESA CARIBE [PERSON_NAME] ESPECIAL DESARROLLO [GEOGRAPHIC_DATA] SECTOR A4 MARIE…"
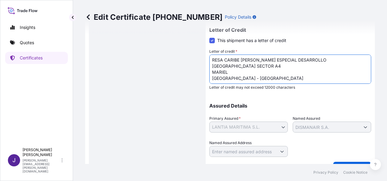
scroll to position [228, 0]
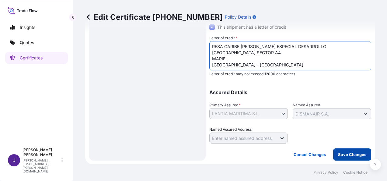
type textarea "RESA CARIBE [PERSON_NAME] ESPECIAL DESARROLLO [GEOGRAPHIC_DATA] SECTOR A4 MARIE…"
click at [347, 155] on p "Save Changes" at bounding box center [352, 154] width 28 height 6
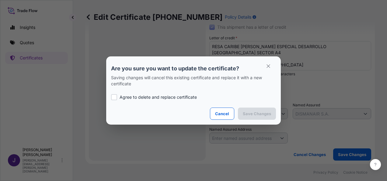
click at [141, 97] on p "Agree to delete and replace certificate" at bounding box center [157, 97] width 77 height 6
checkbox input "true"
click at [258, 115] on p "Save Changes" at bounding box center [257, 113] width 28 height 6
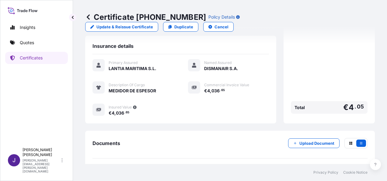
scroll to position [156, 0]
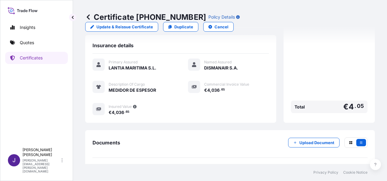
click at [188, 164] on link "PDF Certificate [DATE]" at bounding box center [229, 172] width 275 height 16
